Goal: Information Seeking & Learning: Learn about a topic

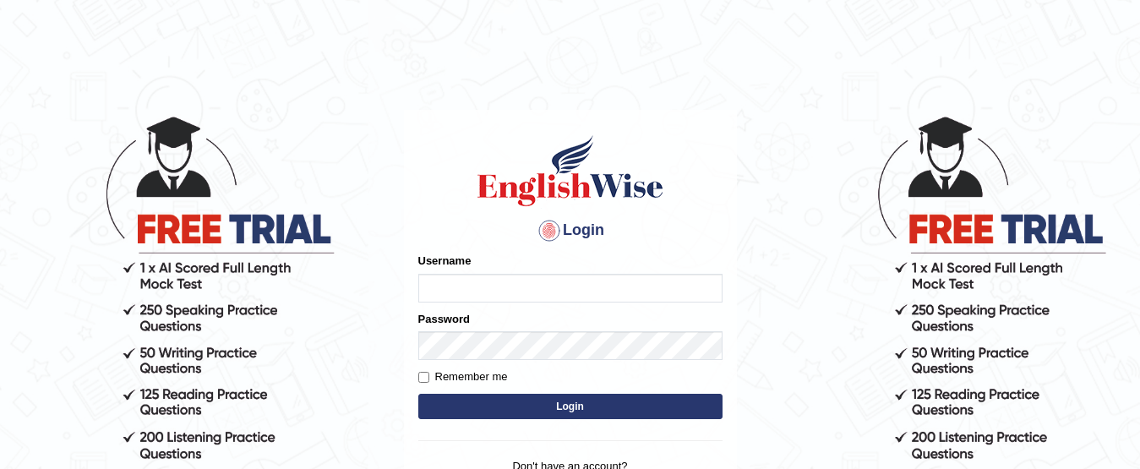
type input "khoderchamma_parramatta"
click at [582, 401] on button "Login" at bounding box center [570, 406] width 304 height 25
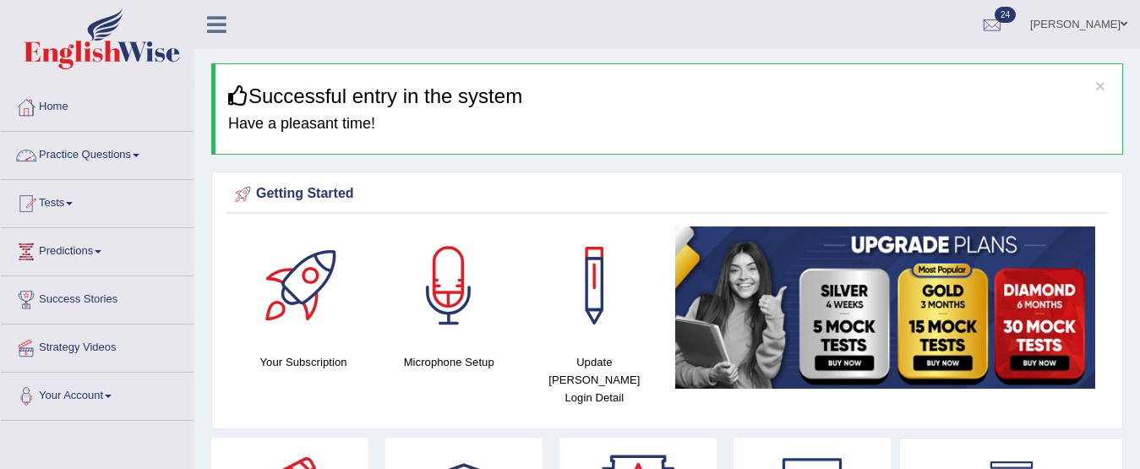
click at [84, 149] on link "Practice Questions" at bounding box center [97, 153] width 193 height 42
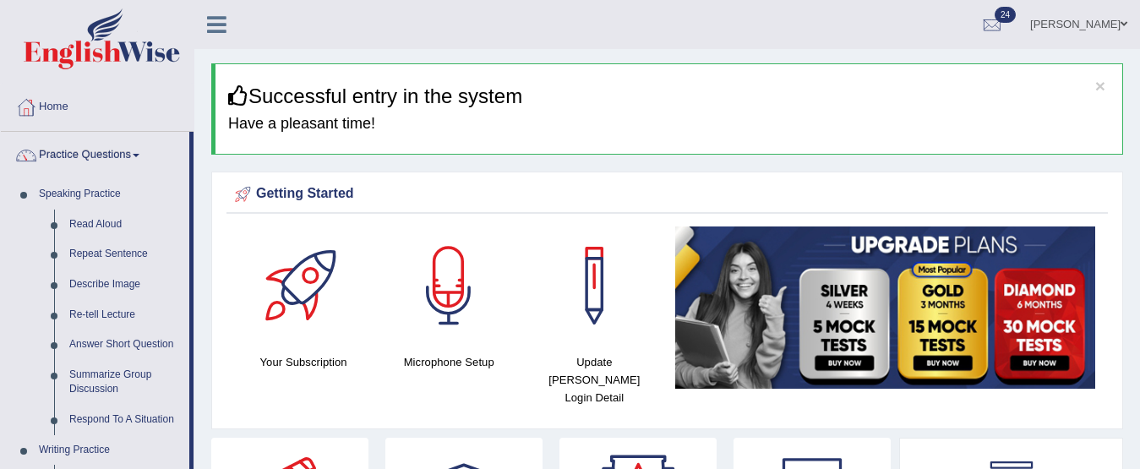
click at [101, 159] on link "Practice Questions" at bounding box center [95, 153] width 189 height 42
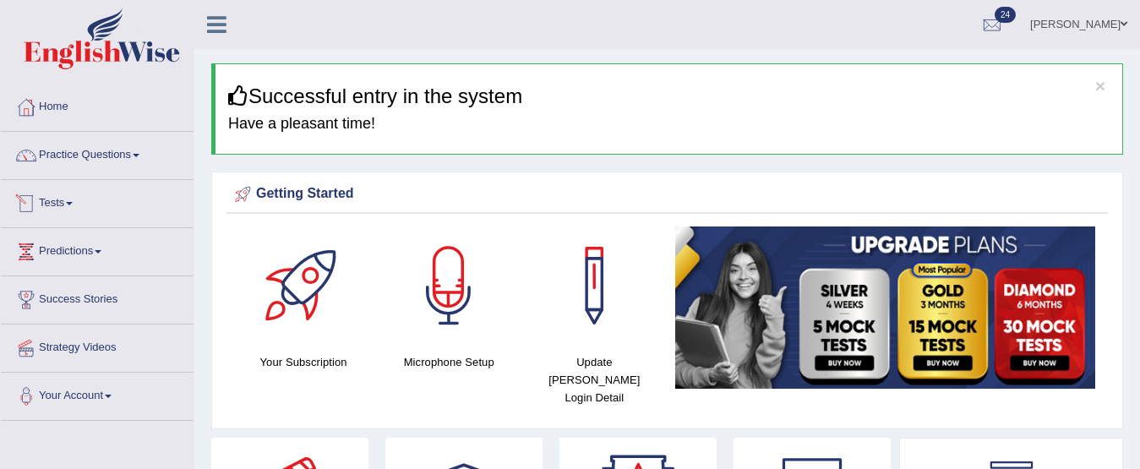
click at [68, 216] on link "Tests" at bounding box center [97, 201] width 193 height 42
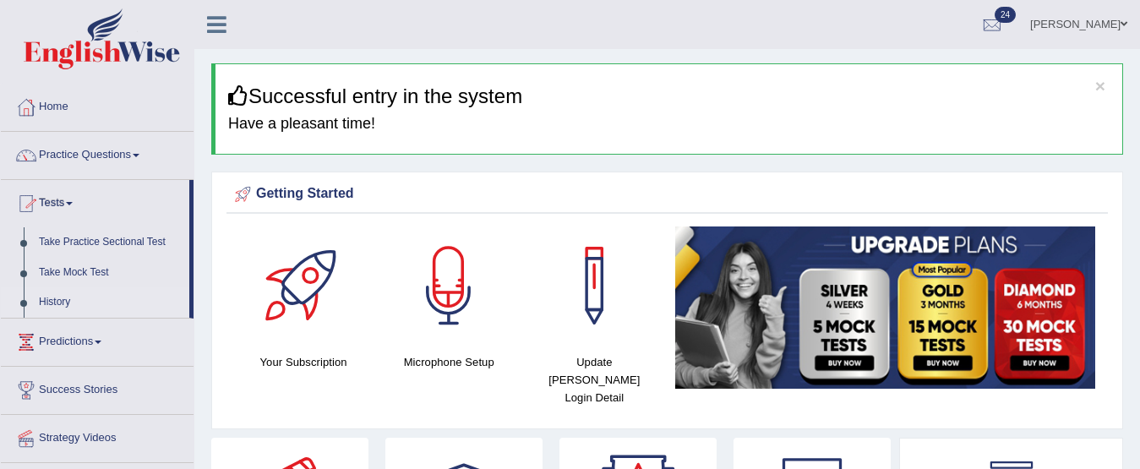
click at [52, 297] on link "History" at bounding box center [110, 302] width 158 height 30
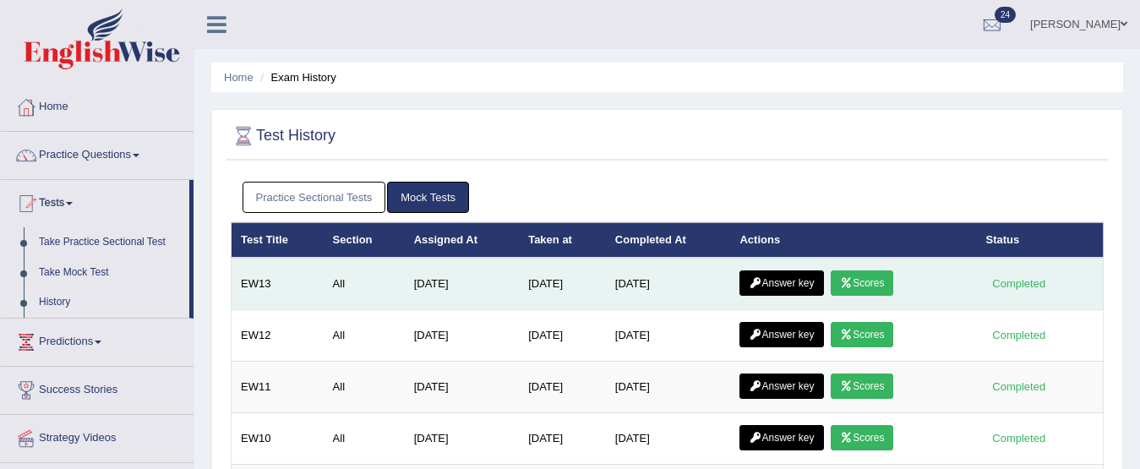
click at [885, 286] on link "Scores" at bounding box center [862, 283] width 63 height 25
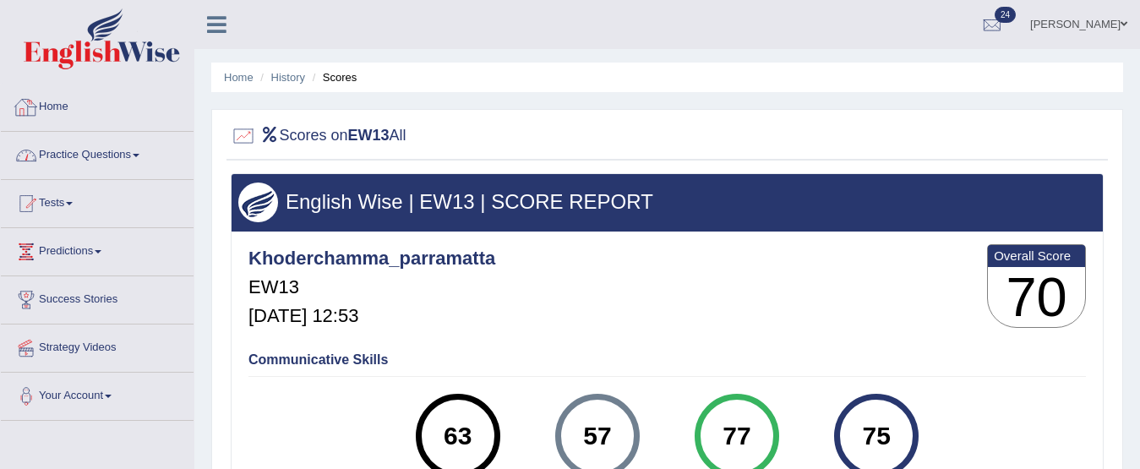
click at [85, 158] on link "Practice Questions" at bounding box center [97, 153] width 193 height 42
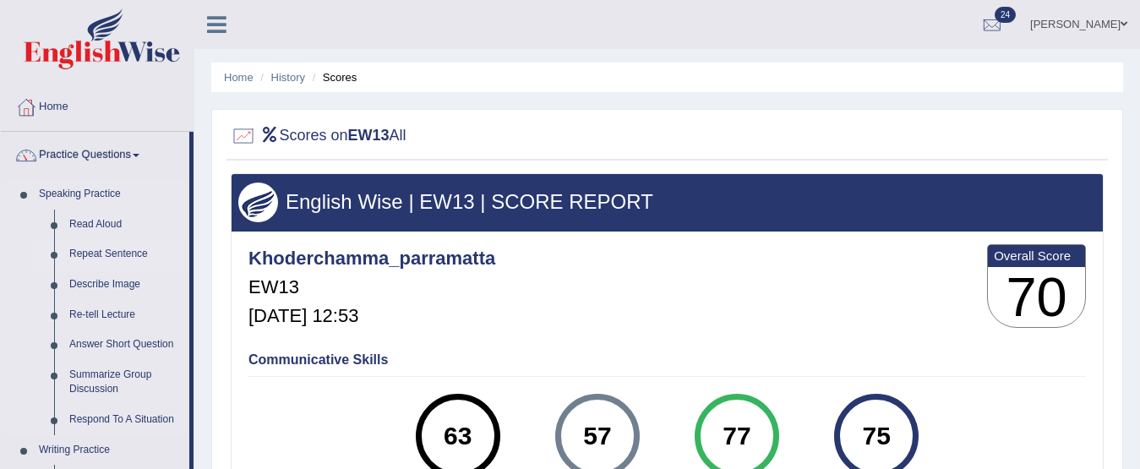
click at [103, 254] on link "Repeat Sentence" at bounding box center [126, 254] width 128 height 30
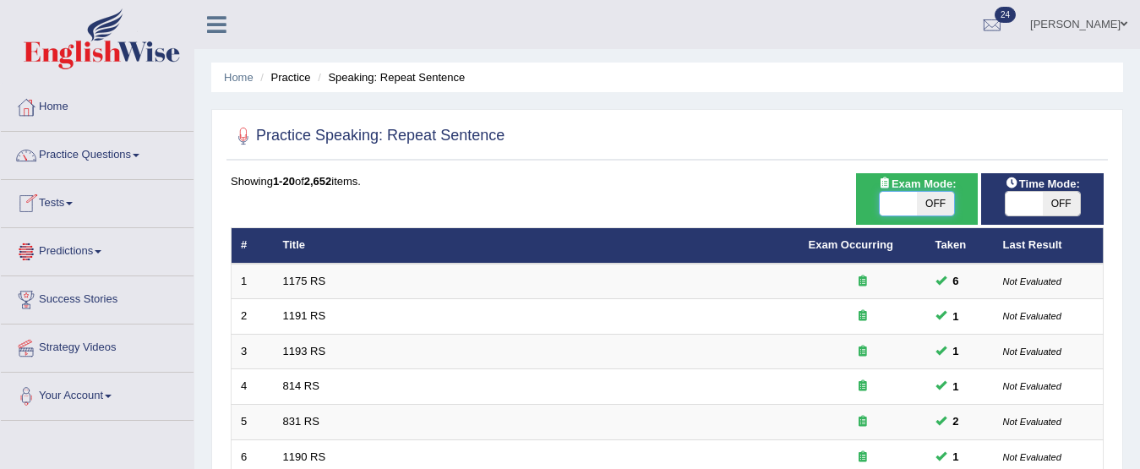
click at [901, 208] on span at bounding box center [898, 204] width 37 height 24
checkbox input "true"
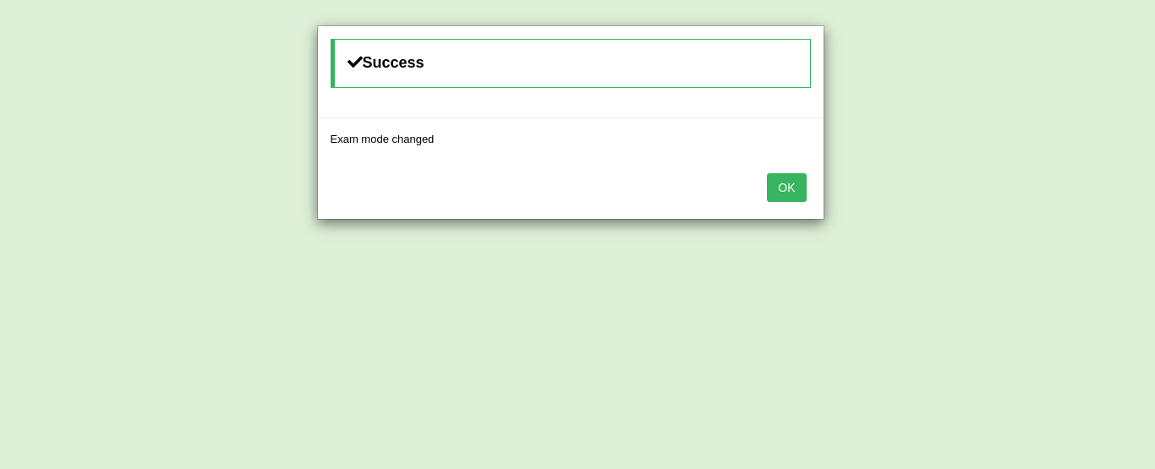
click at [767, 173] on button "OK" at bounding box center [786, 187] width 39 height 29
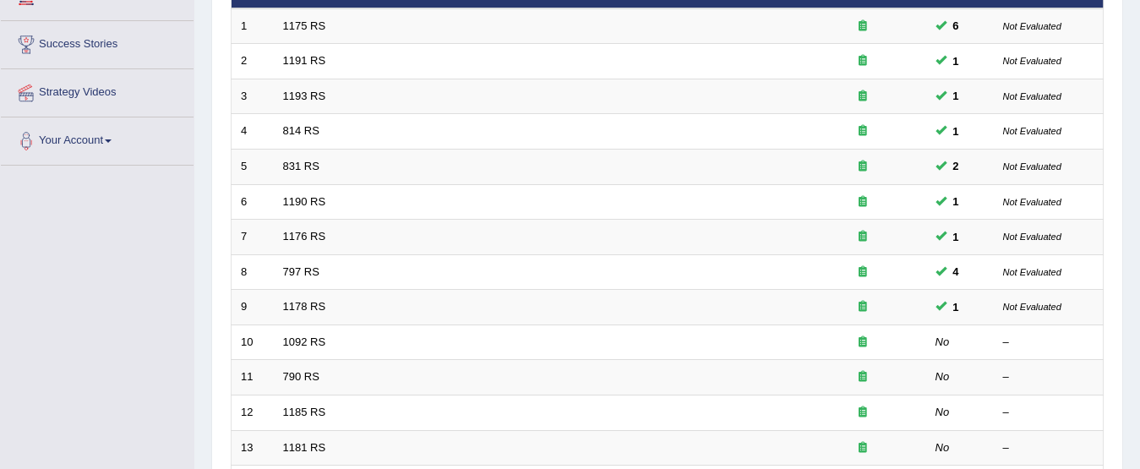
scroll to position [369, 0]
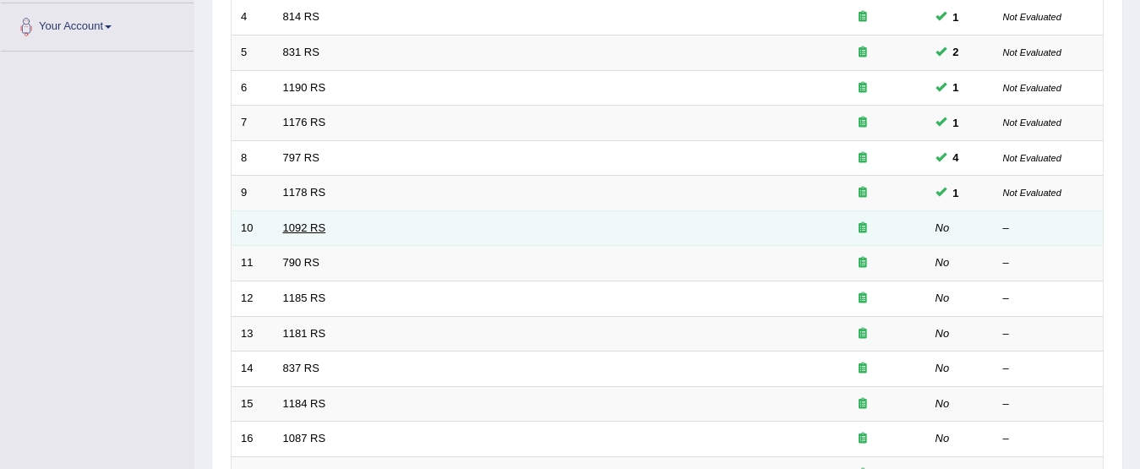
click at [307, 226] on link "1092 RS" at bounding box center [304, 227] width 43 height 13
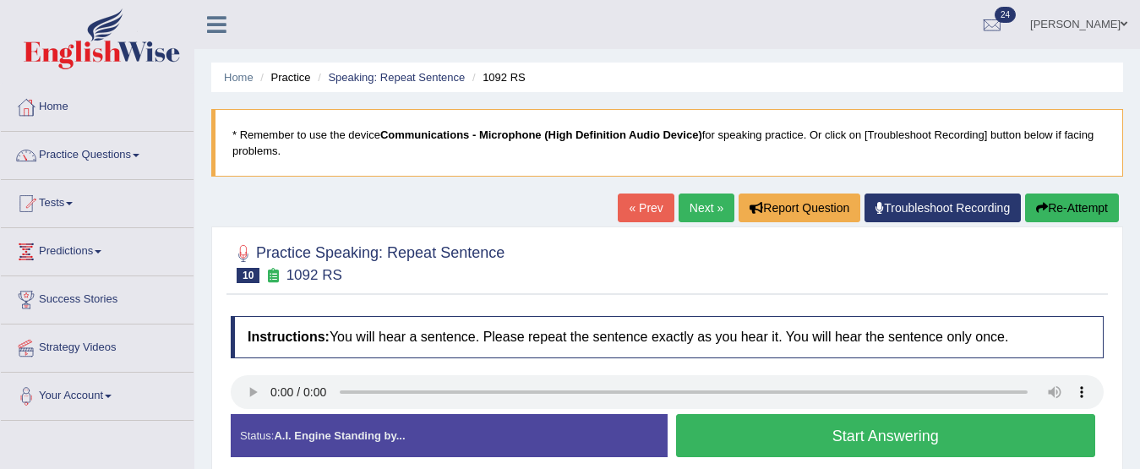
click at [883, 460] on div "Start Answering" at bounding box center [886, 437] width 437 height 47
click at [883, 447] on button "Start Answering" at bounding box center [886, 435] width 420 height 43
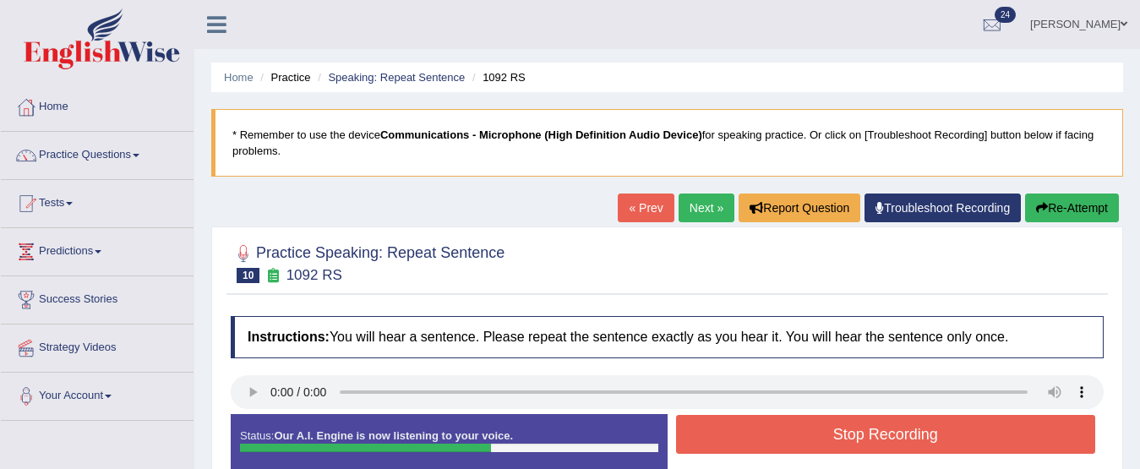
click at [885, 437] on button "Stop Recording" at bounding box center [886, 434] width 420 height 39
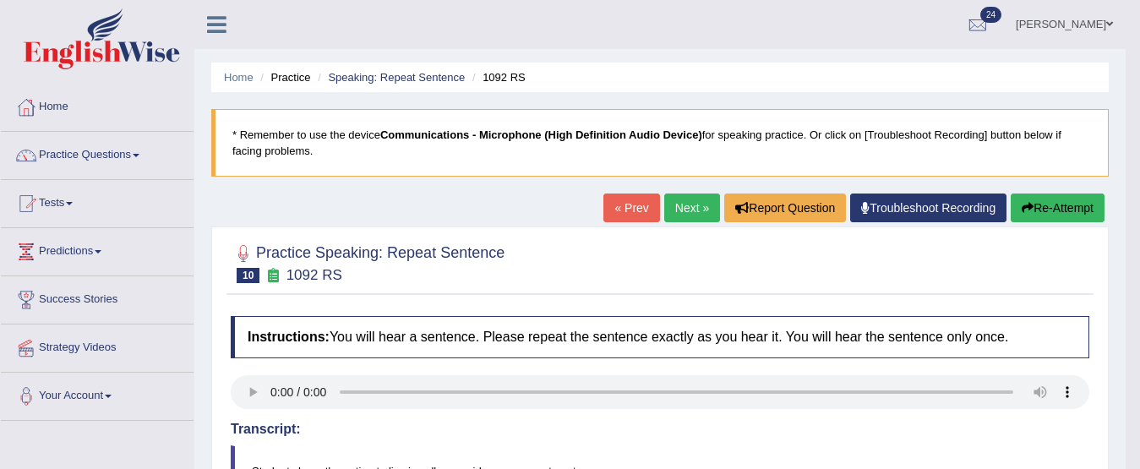
click at [680, 199] on link "Next »" at bounding box center [692, 208] width 56 height 29
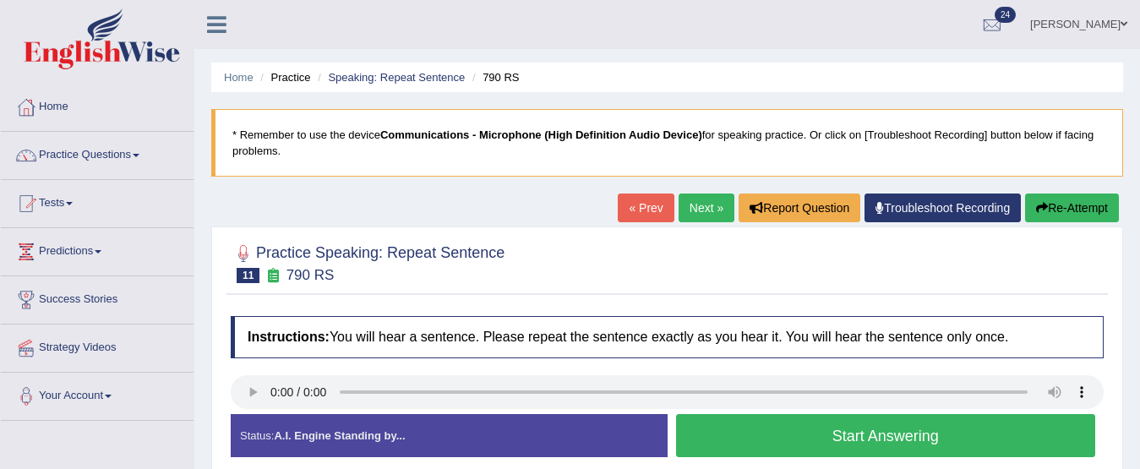
click at [877, 434] on button "Start Answering" at bounding box center [886, 435] width 420 height 43
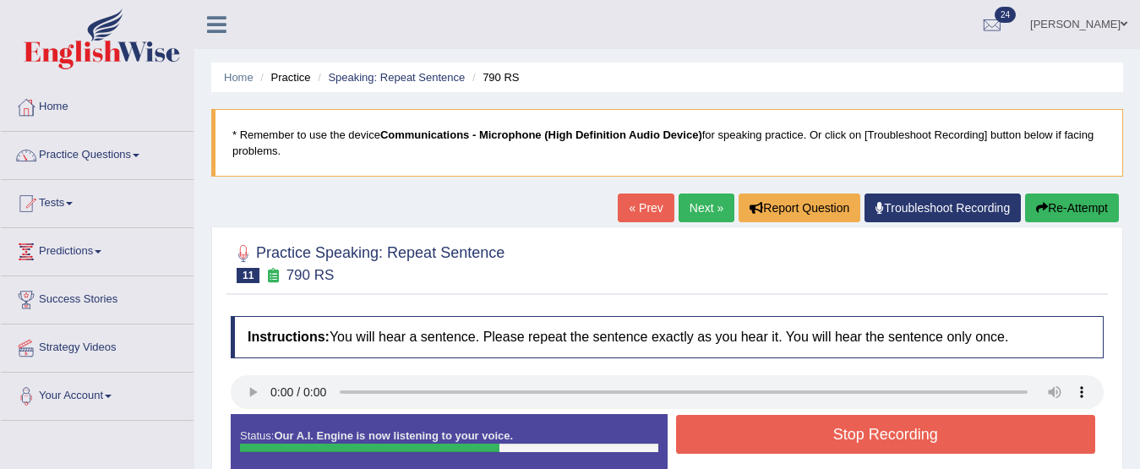
click at [877, 433] on button "Stop Recording" at bounding box center [886, 434] width 420 height 39
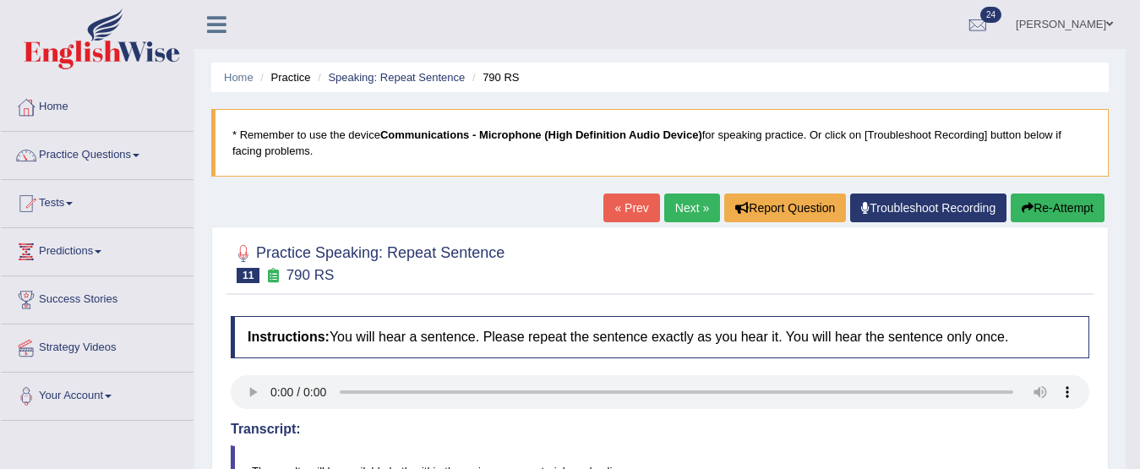
click at [690, 200] on link "Next »" at bounding box center [692, 208] width 56 height 29
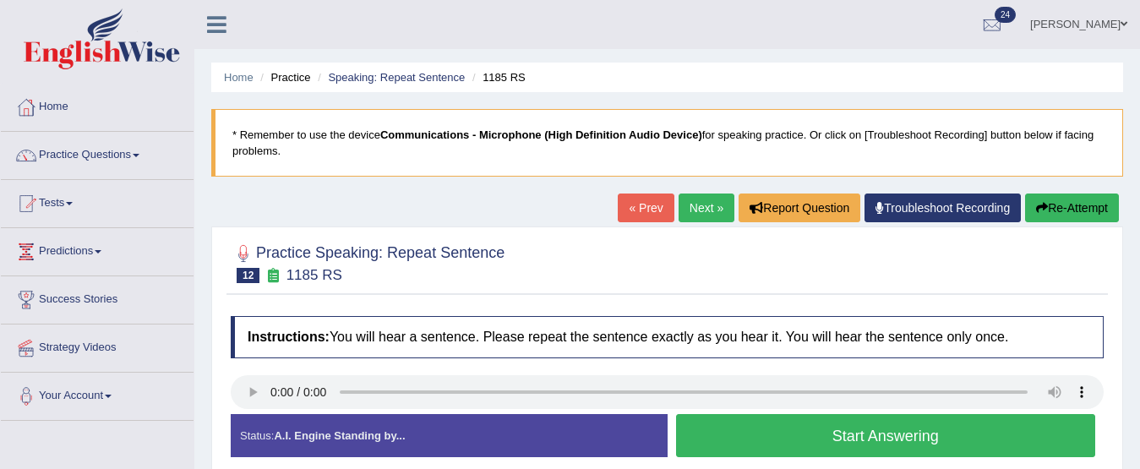
click at [757, 443] on button "Start Answering" at bounding box center [886, 435] width 420 height 43
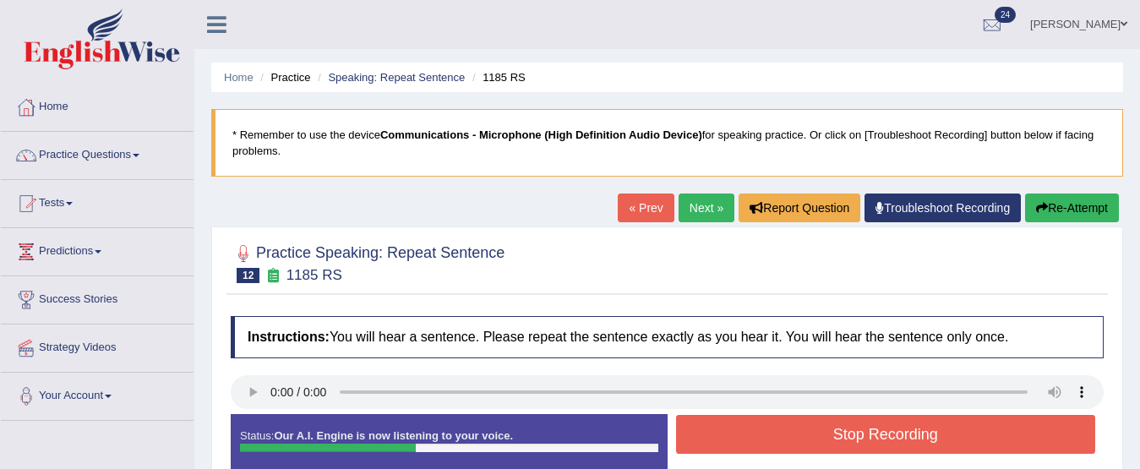
click at [764, 438] on button "Stop Recording" at bounding box center [886, 434] width 420 height 39
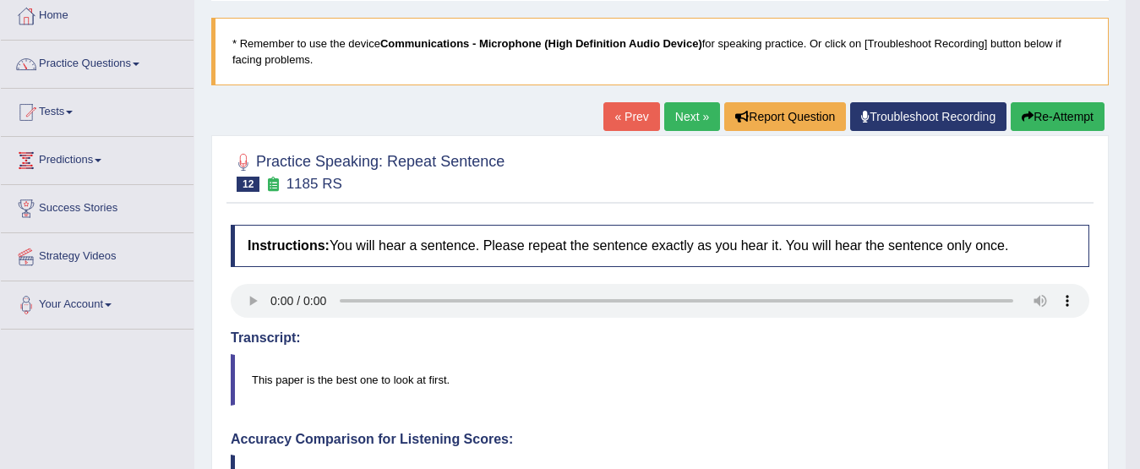
scroll to position [9, 0]
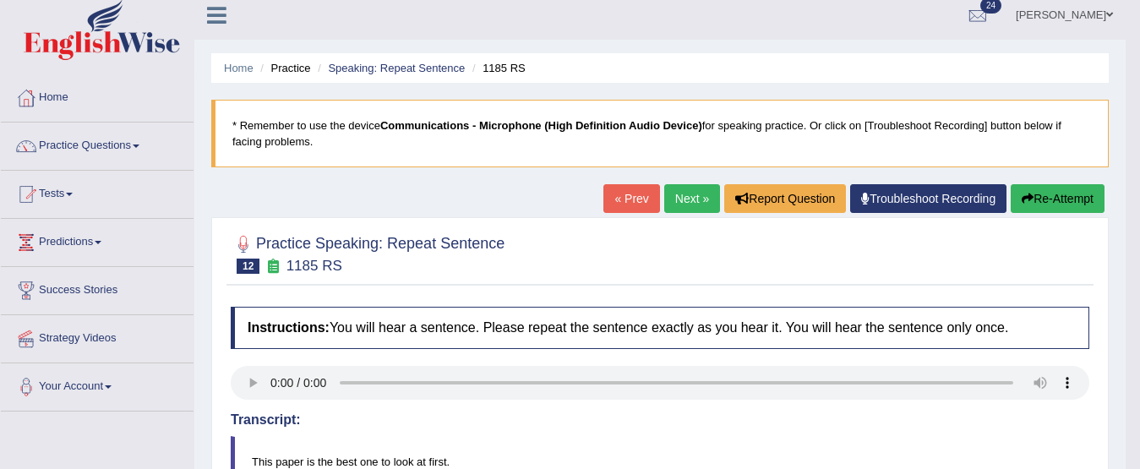
click at [682, 193] on link "Next »" at bounding box center [692, 198] width 56 height 29
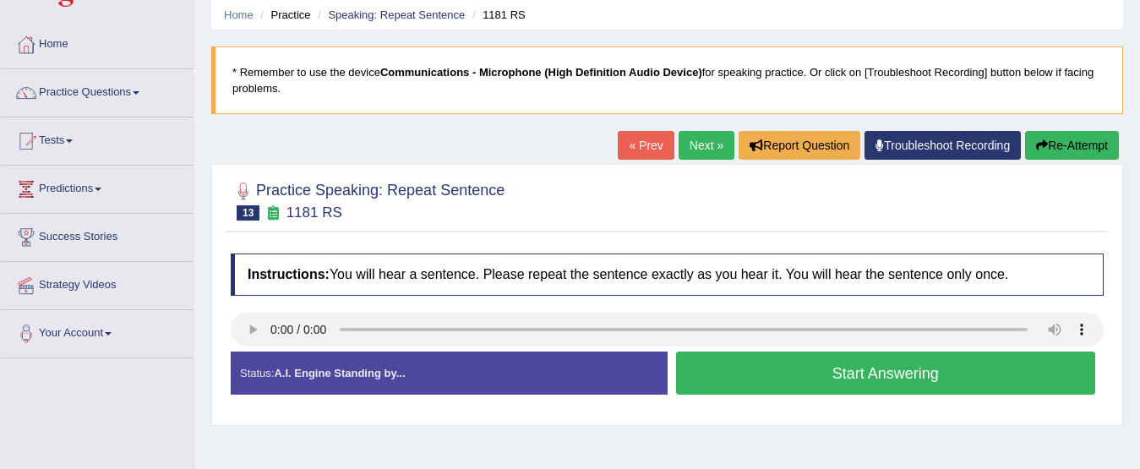
scroll to position [74, 0]
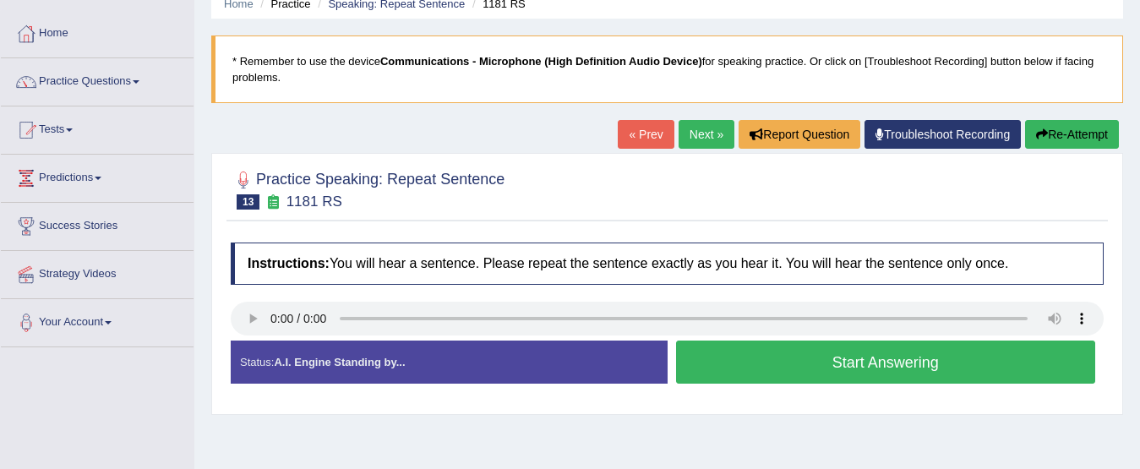
click at [828, 360] on button "Start Answering" at bounding box center [886, 362] width 420 height 43
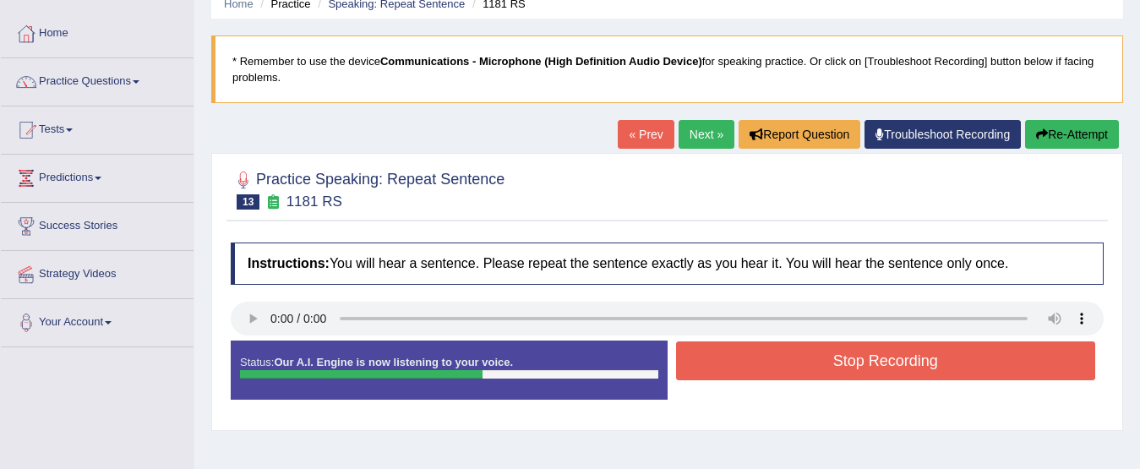
click at [828, 360] on button "Stop Recording" at bounding box center [886, 361] width 420 height 39
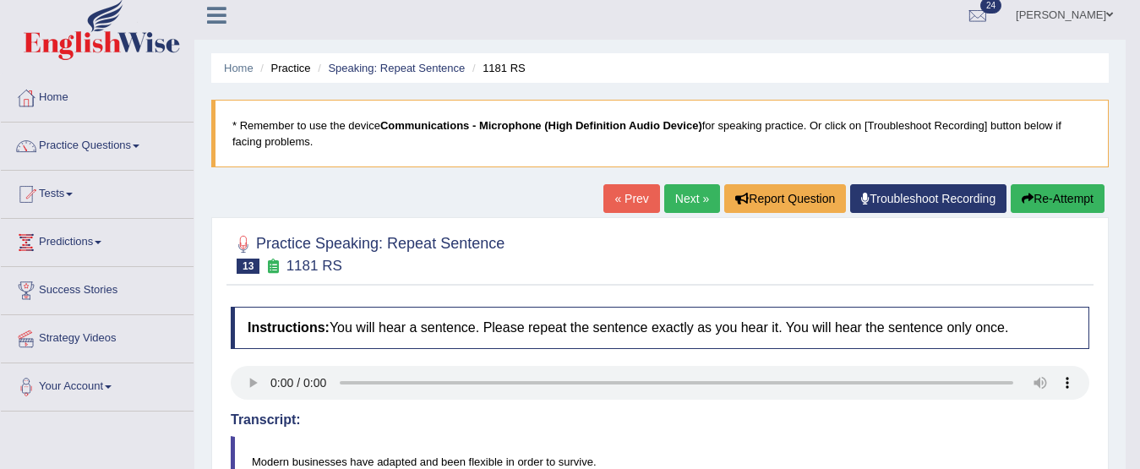
scroll to position [0, 0]
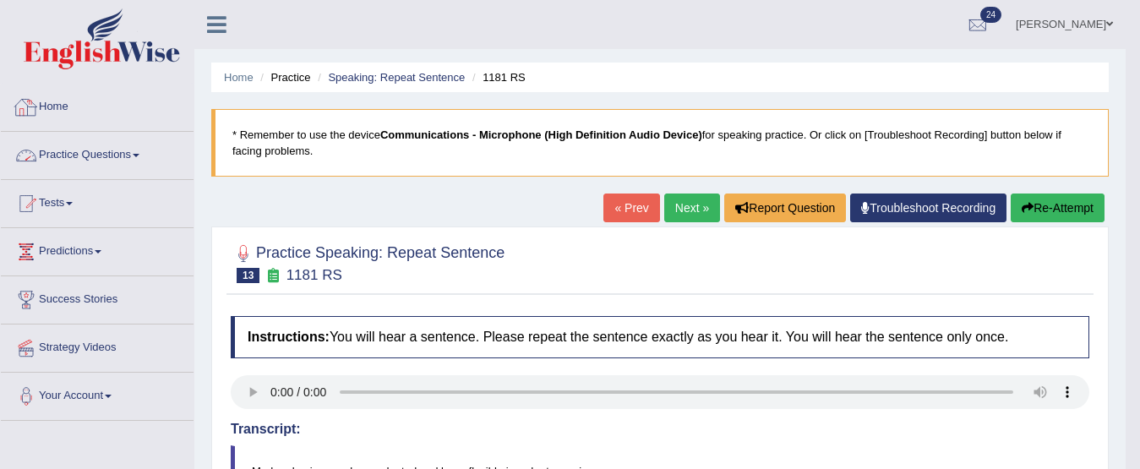
click at [118, 156] on link "Practice Questions" at bounding box center [97, 153] width 193 height 42
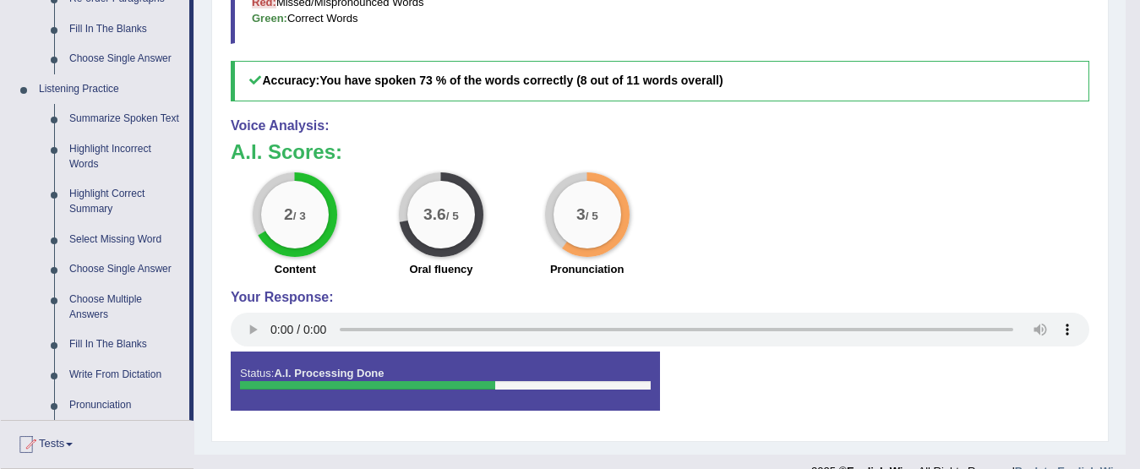
scroll to position [800, 0]
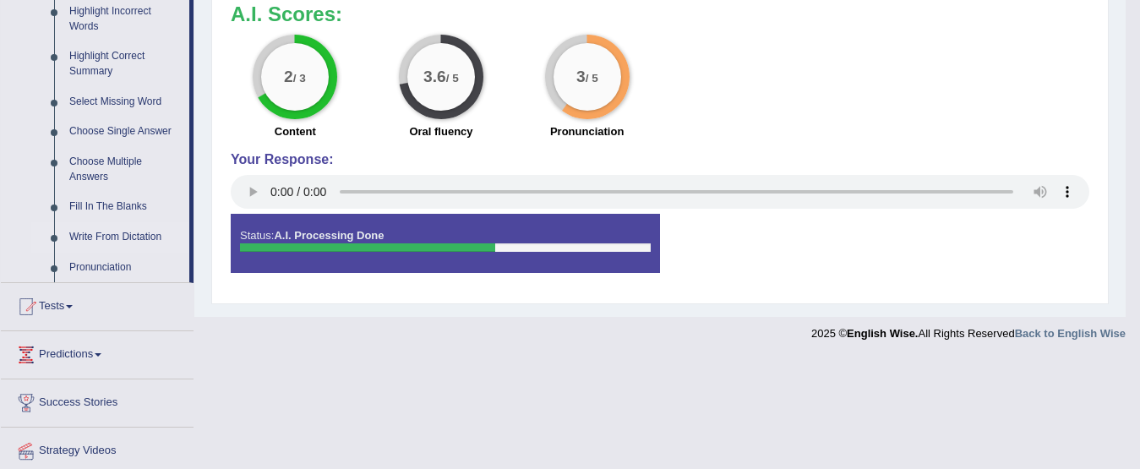
click at [109, 235] on link "Write From Dictation" at bounding box center [126, 237] width 128 height 30
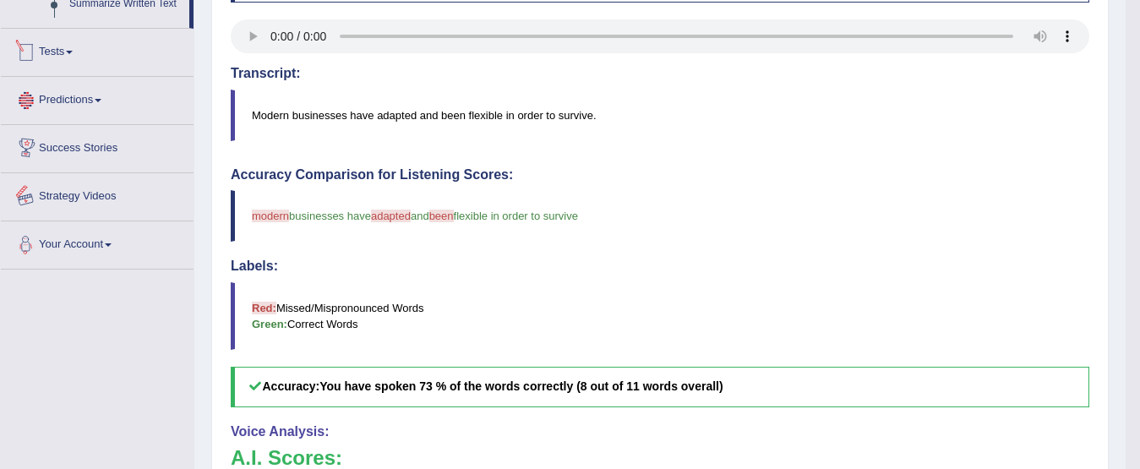
scroll to position [578, 0]
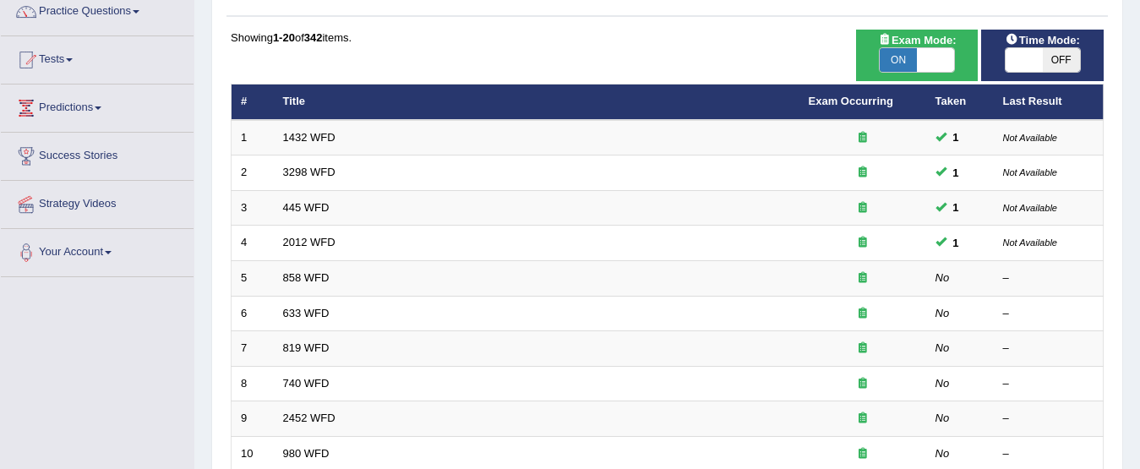
scroll to position [146, 0]
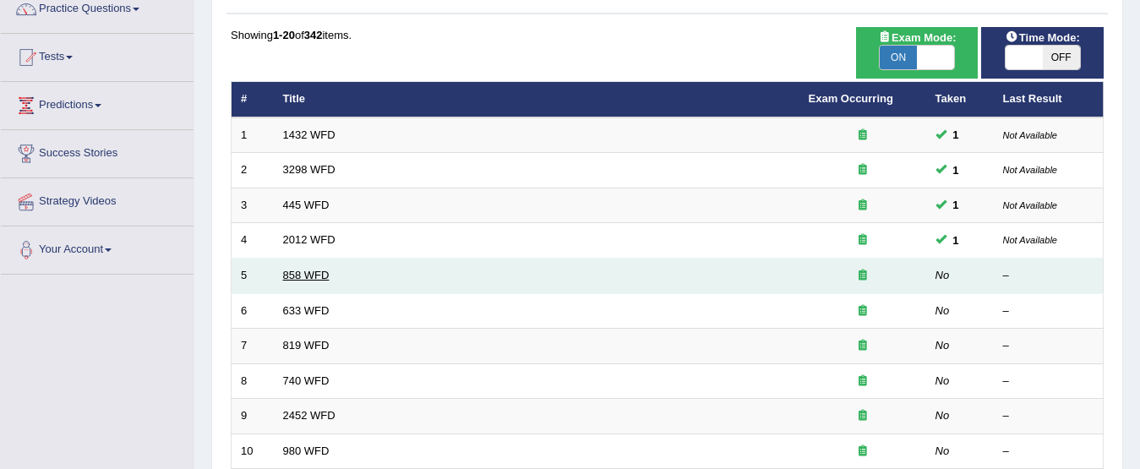
click at [309, 274] on link "858 WFD" at bounding box center [306, 275] width 46 height 13
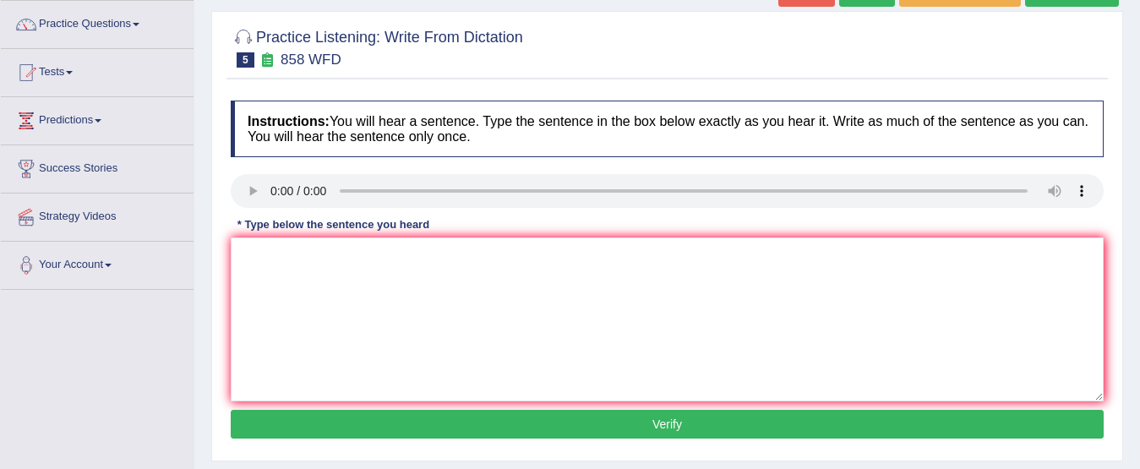
scroll to position [175, 0]
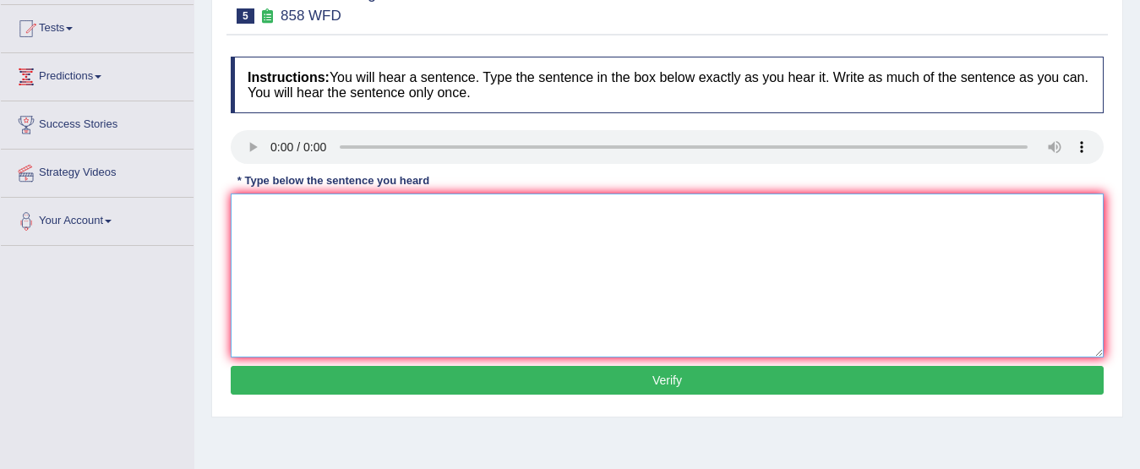
click at [265, 216] on textarea at bounding box center [667, 276] width 873 height 164
click at [486, 222] on textarea "The year when the ship apart effect historian." at bounding box center [667, 276] width 873 height 164
click at [428, 213] on textarea "The year when the ship apart effect historians" at bounding box center [667, 276] width 873 height 164
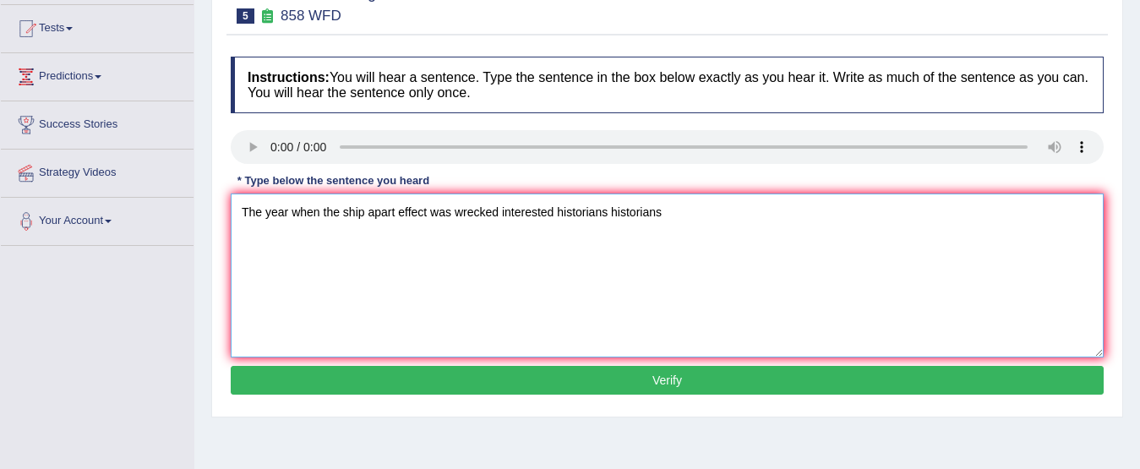
click at [639, 215] on textarea "The year when the ship apart effect was wrecked interested historians historians" at bounding box center [667, 276] width 873 height 164
click at [427, 215] on textarea "The year when the ship apart effect was wrecked interested historians." at bounding box center [667, 276] width 873 height 164
type textarea "The year when the ship apart effects was wrecked interested historians."
click at [532, 374] on button "Verify" at bounding box center [667, 380] width 873 height 29
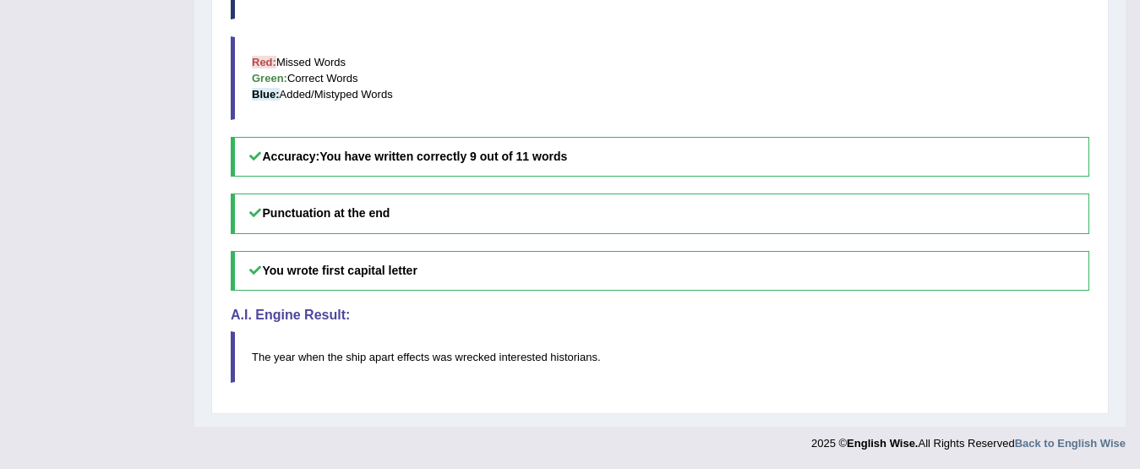
scroll to position [0, 0]
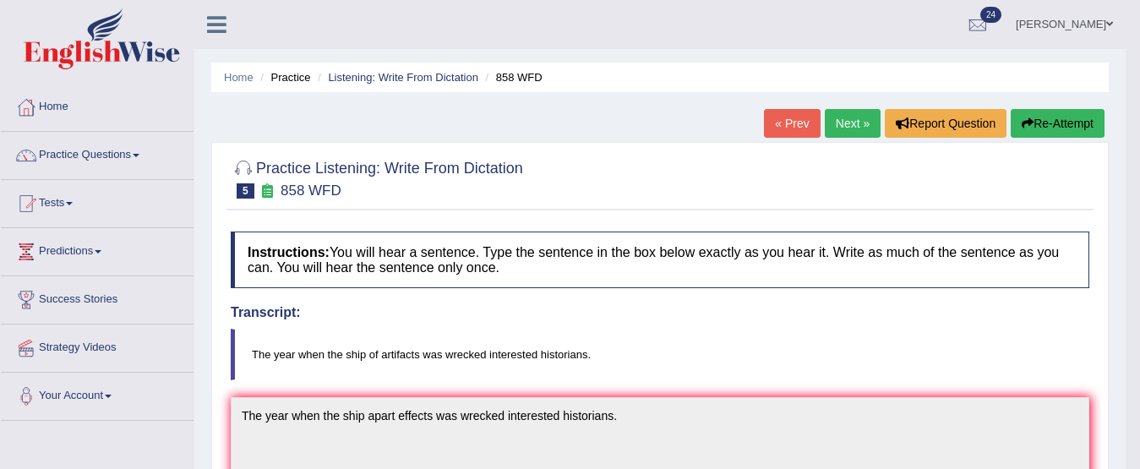
click at [846, 136] on link "Next »" at bounding box center [853, 123] width 56 height 29
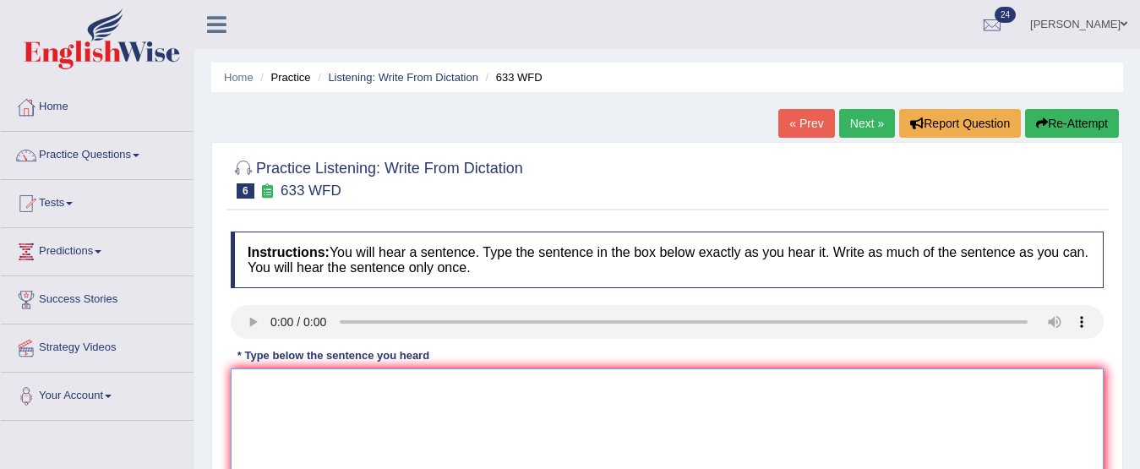
click at [262, 405] on textarea at bounding box center [667, 451] width 873 height 164
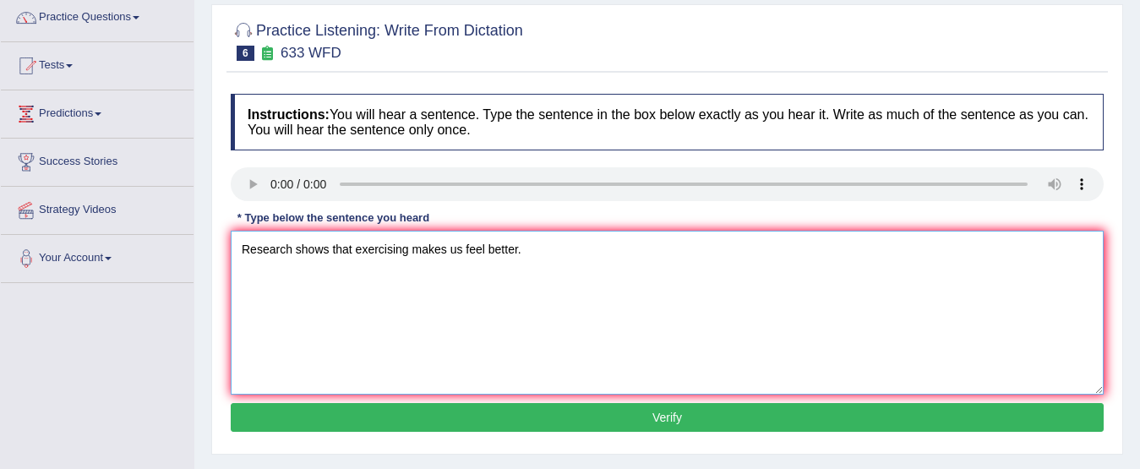
scroll to position [199, 0]
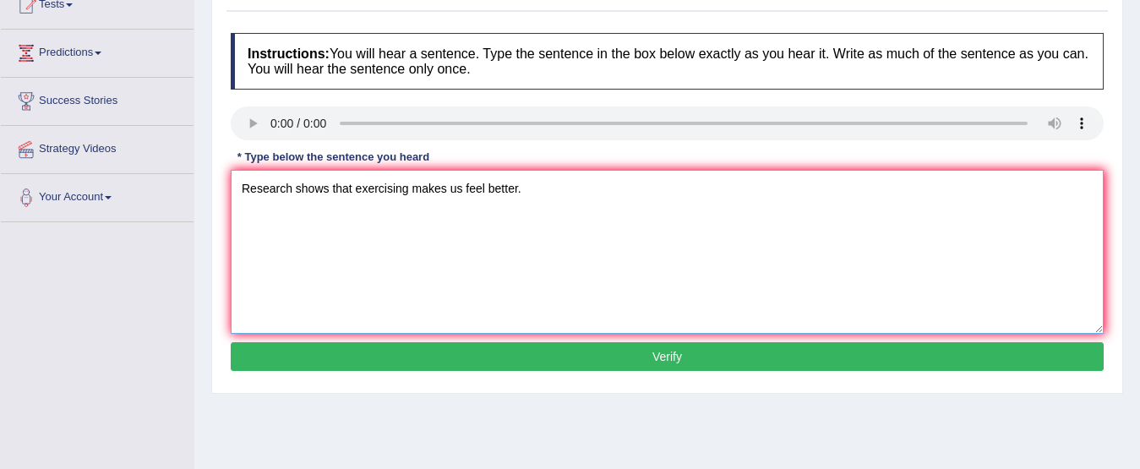
type textarea "Research shows that exercising makes us feel better."
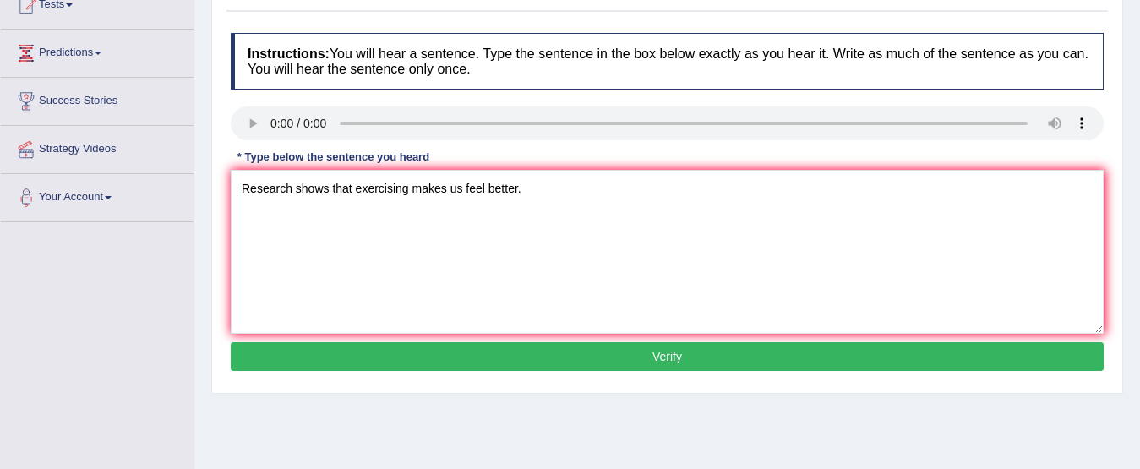
click at [828, 349] on button "Verify" at bounding box center [667, 356] width 873 height 29
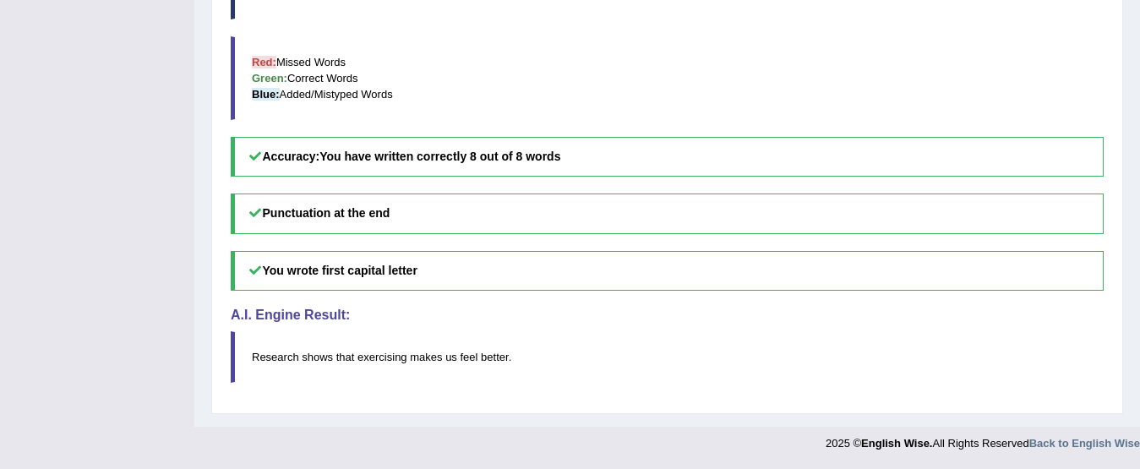
scroll to position [0, 0]
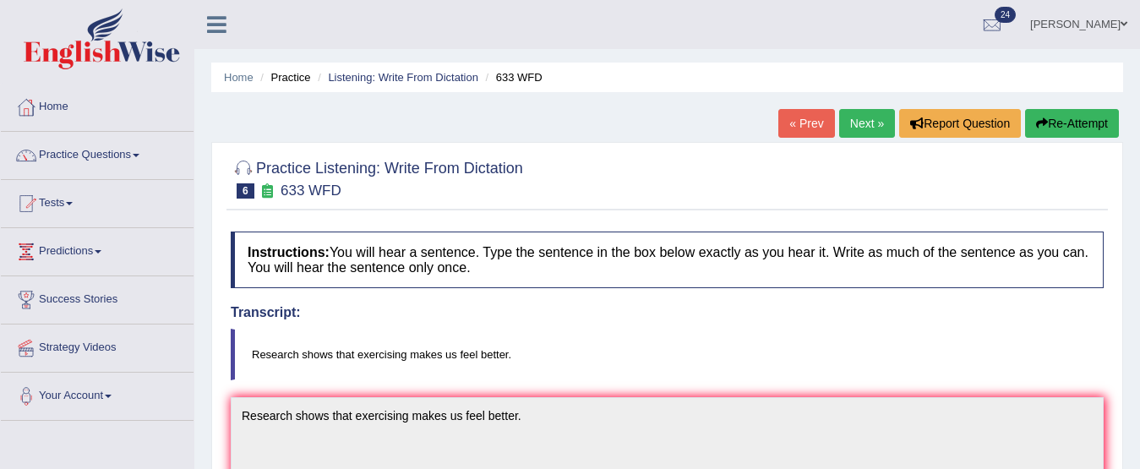
click at [856, 126] on link "Next »" at bounding box center [867, 123] width 56 height 29
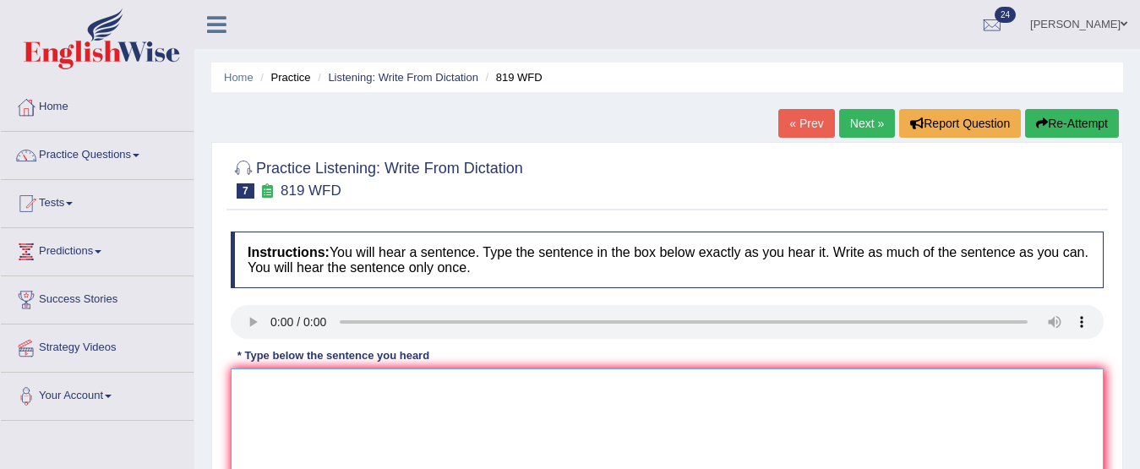
click at [278, 407] on textarea at bounding box center [667, 451] width 873 height 164
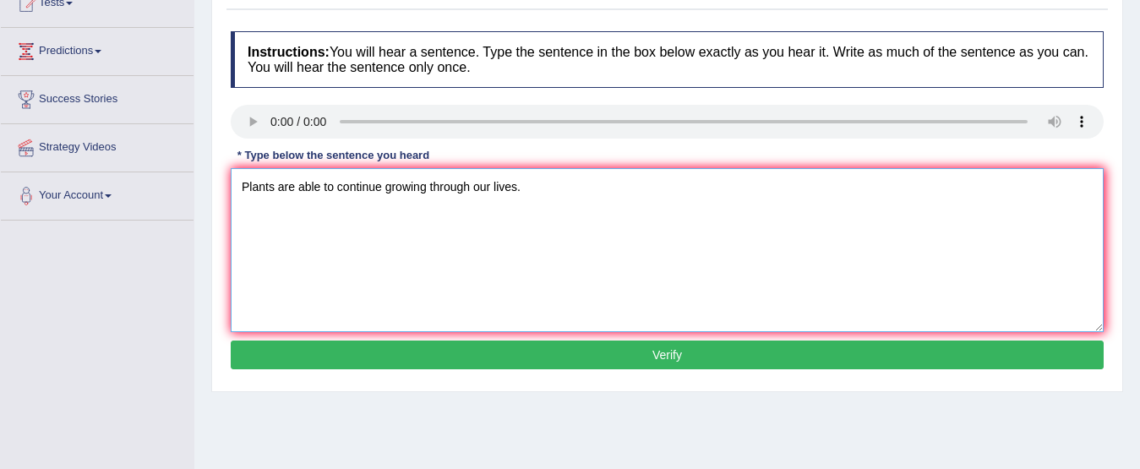
scroll to position [215, 0]
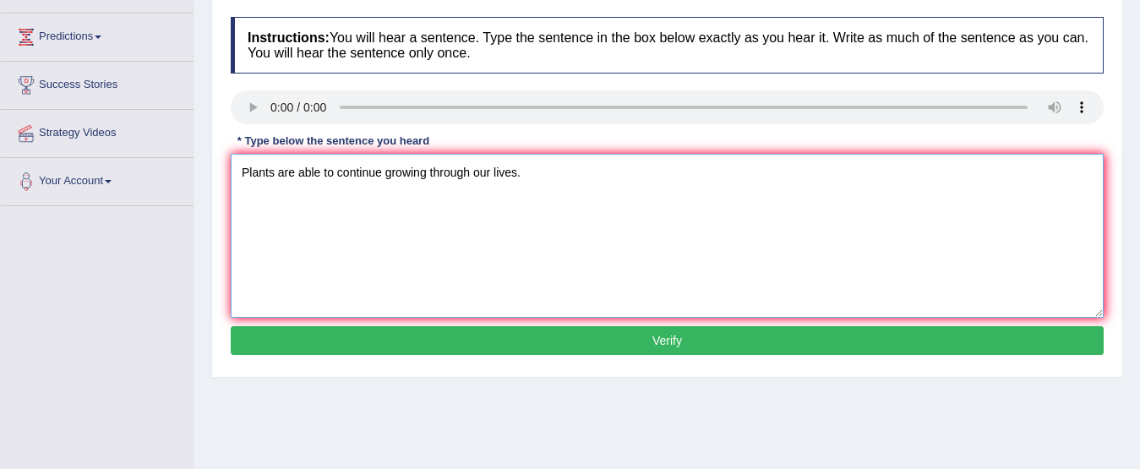
click at [490, 176] on textarea "Plants are able to continue growing through our lives." at bounding box center [667, 236] width 873 height 164
type textarea "Plants are able to continue growing through out their lives."
click at [736, 335] on button "Verify" at bounding box center [667, 340] width 873 height 29
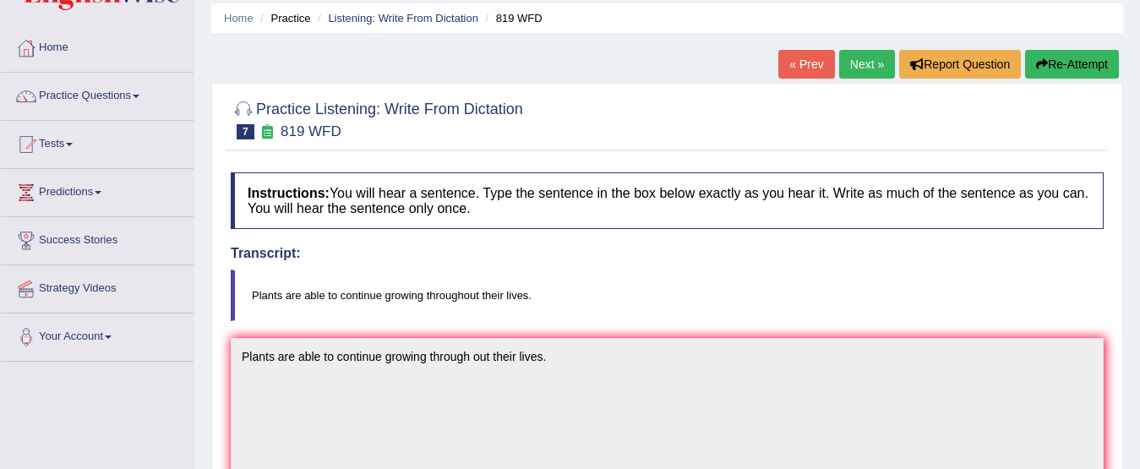
scroll to position [0, 0]
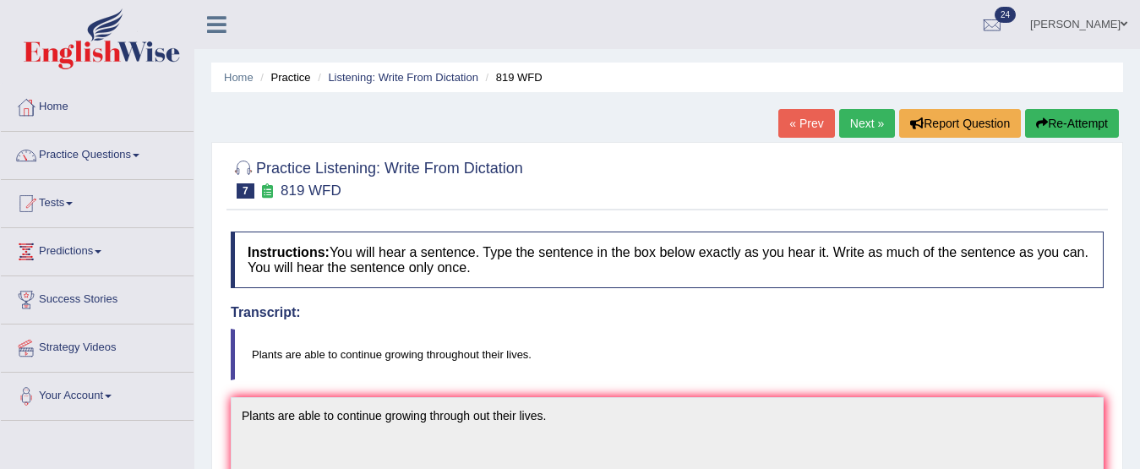
click at [866, 120] on link "Next »" at bounding box center [867, 123] width 56 height 29
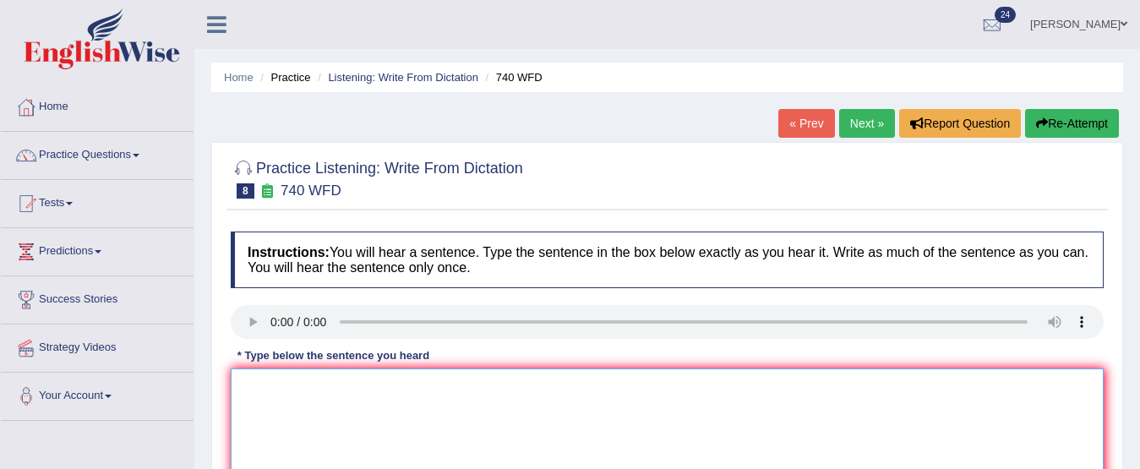
click at [281, 402] on textarea at bounding box center [667, 451] width 873 height 164
click at [352, 390] on textarea "A serious of the classroom will carried out of the classroom." at bounding box center [667, 451] width 873 height 164
click at [352, 390] on textarea "A serious of the observwill carried out of the classroom." at bounding box center [667, 451] width 873 height 164
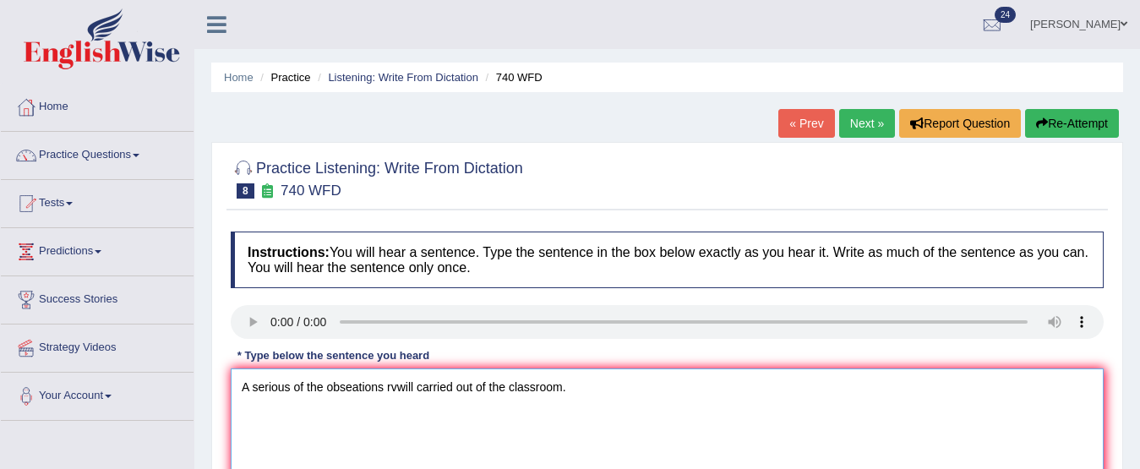
drag, startPoint x: 396, startPoint y: 391, endPoint x: 388, endPoint y: 389, distance: 8.6
click at [388, 389] on textarea "A serious of the obseations rvwill carried out of the classroom." at bounding box center [667, 451] width 873 height 164
click at [349, 385] on textarea "A serious of the obseations will carried out of the classroom." at bounding box center [667, 451] width 873 height 164
click at [436, 384] on textarea "A serious of the observations will carried out of the classroom." at bounding box center [667, 451] width 873 height 164
click at [507, 391] on textarea "A serious of the observations will carried out of the classroom." at bounding box center [667, 451] width 873 height 164
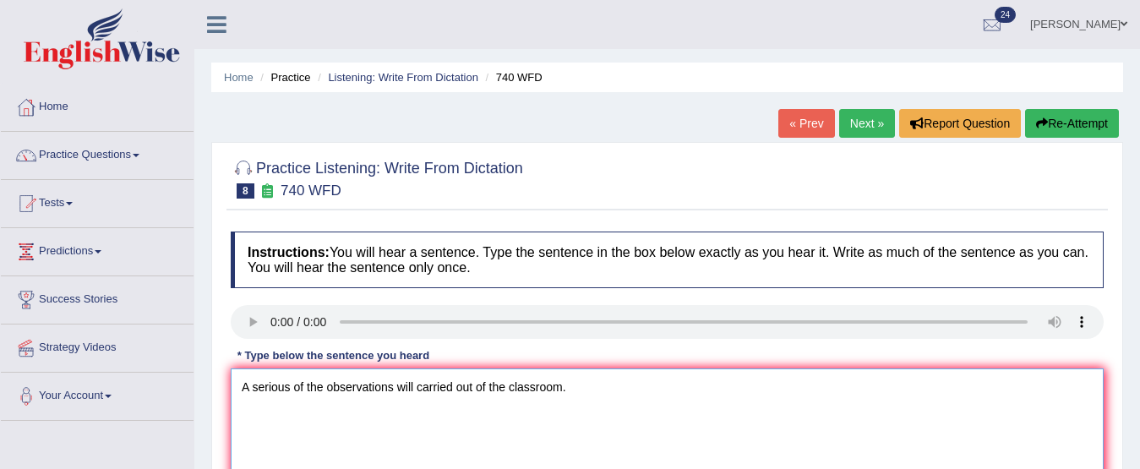
click at [598, 394] on textarea "A serious of the observations will carried out of the classroom." at bounding box center [667, 451] width 873 height 164
drag, startPoint x: 276, startPoint y: 354, endPoint x: 269, endPoint y: 343, distance: 13.4
click at [269, 343] on div "Instructions: You will hear a sentence. Type the sentence in the box below exac…" at bounding box center [668, 403] width 882 height 360
click at [413, 392] on textarea "A serious of the observations will carried out of the classroom." at bounding box center [667, 451] width 873 height 164
click at [598, 394] on textarea "A serious of the observations were carried out of the classroom." at bounding box center [667, 451] width 873 height 164
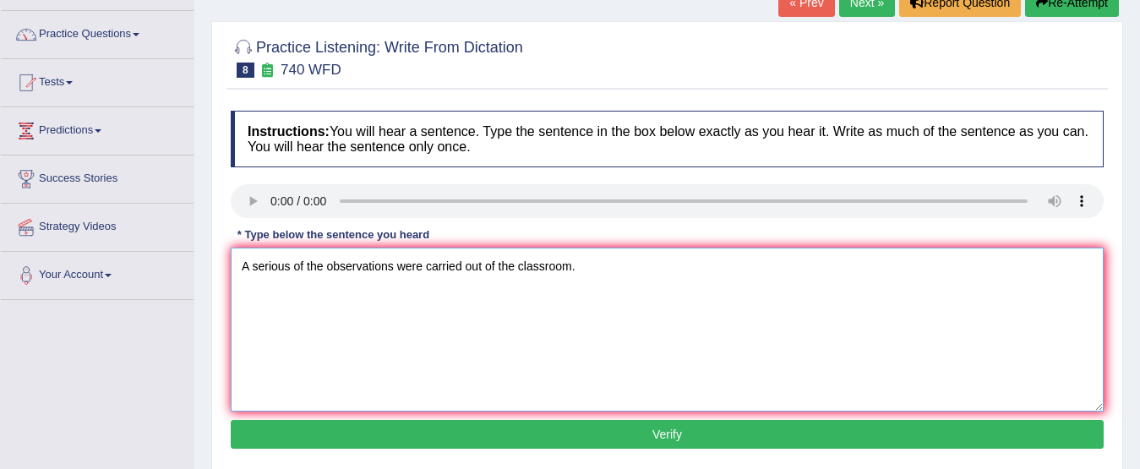
scroll to position [170, 0]
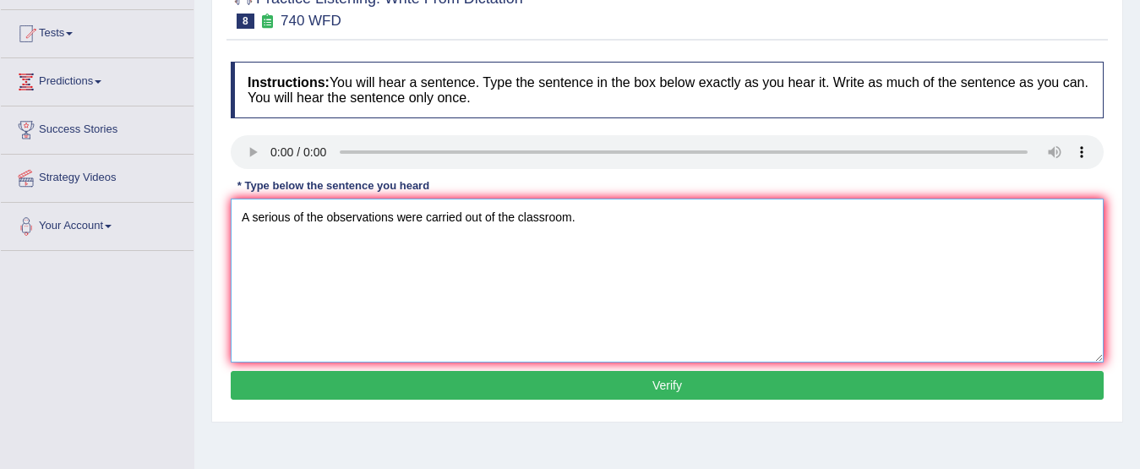
type textarea "A serious of the observations were carried out of the classroom."
click at [757, 376] on button "Verify" at bounding box center [667, 385] width 873 height 29
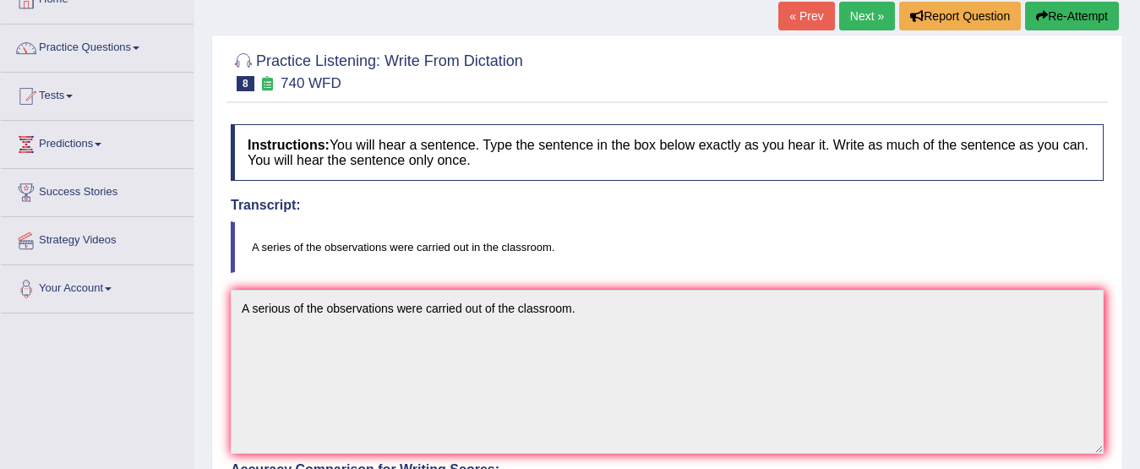
scroll to position [0, 0]
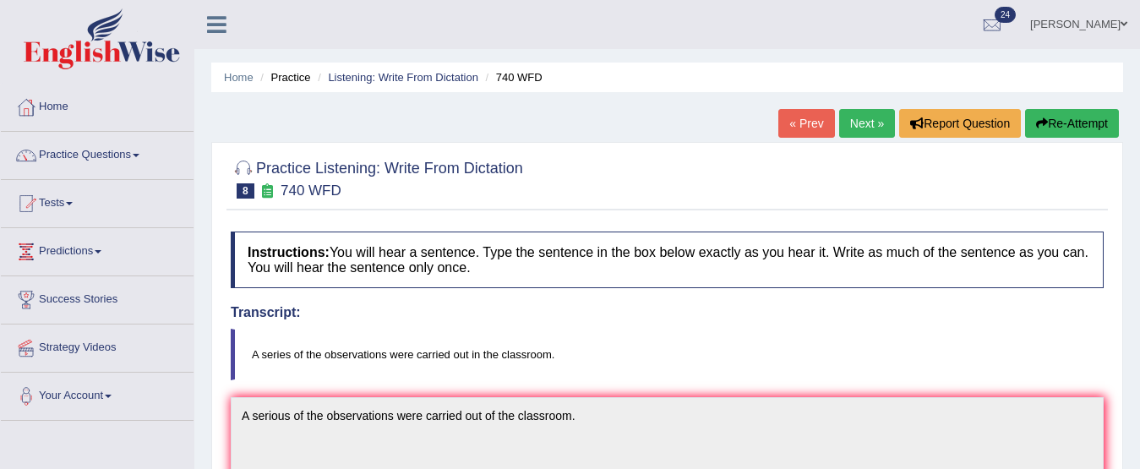
click at [1051, 120] on button "Re-Attempt" at bounding box center [1072, 123] width 94 height 29
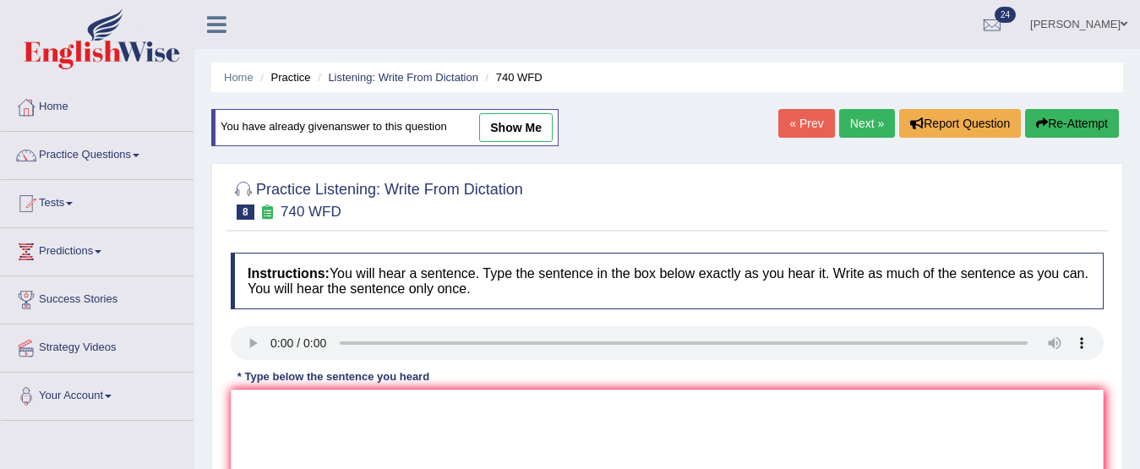
click at [855, 127] on link "Next »" at bounding box center [867, 123] width 56 height 29
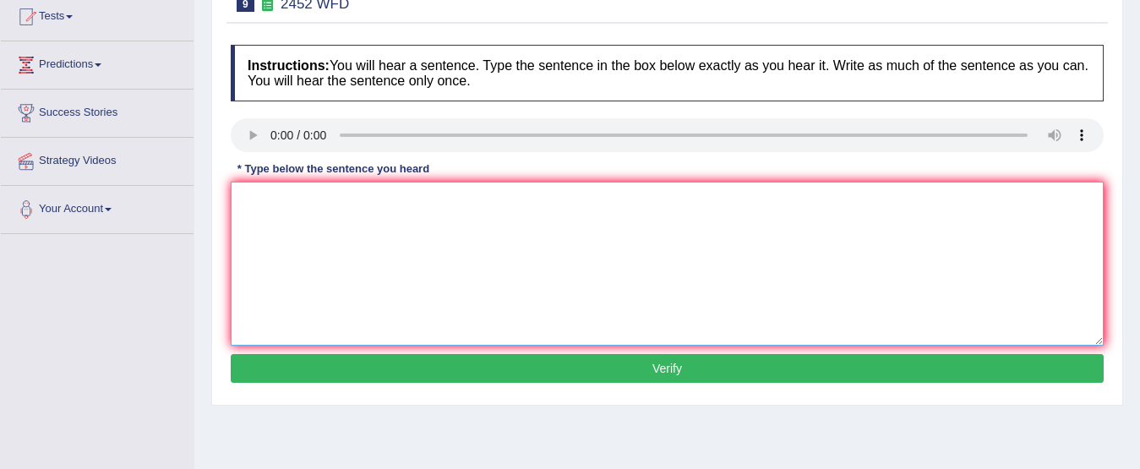
click at [264, 198] on textarea at bounding box center [667, 264] width 873 height 164
type textarea "It is a debate about the value of the knowledge."
click at [615, 361] on button "Verify" at bounding box center [667, 368] width 873 height 29
